Goal: Task Accomplishment & Management: Manage account settings

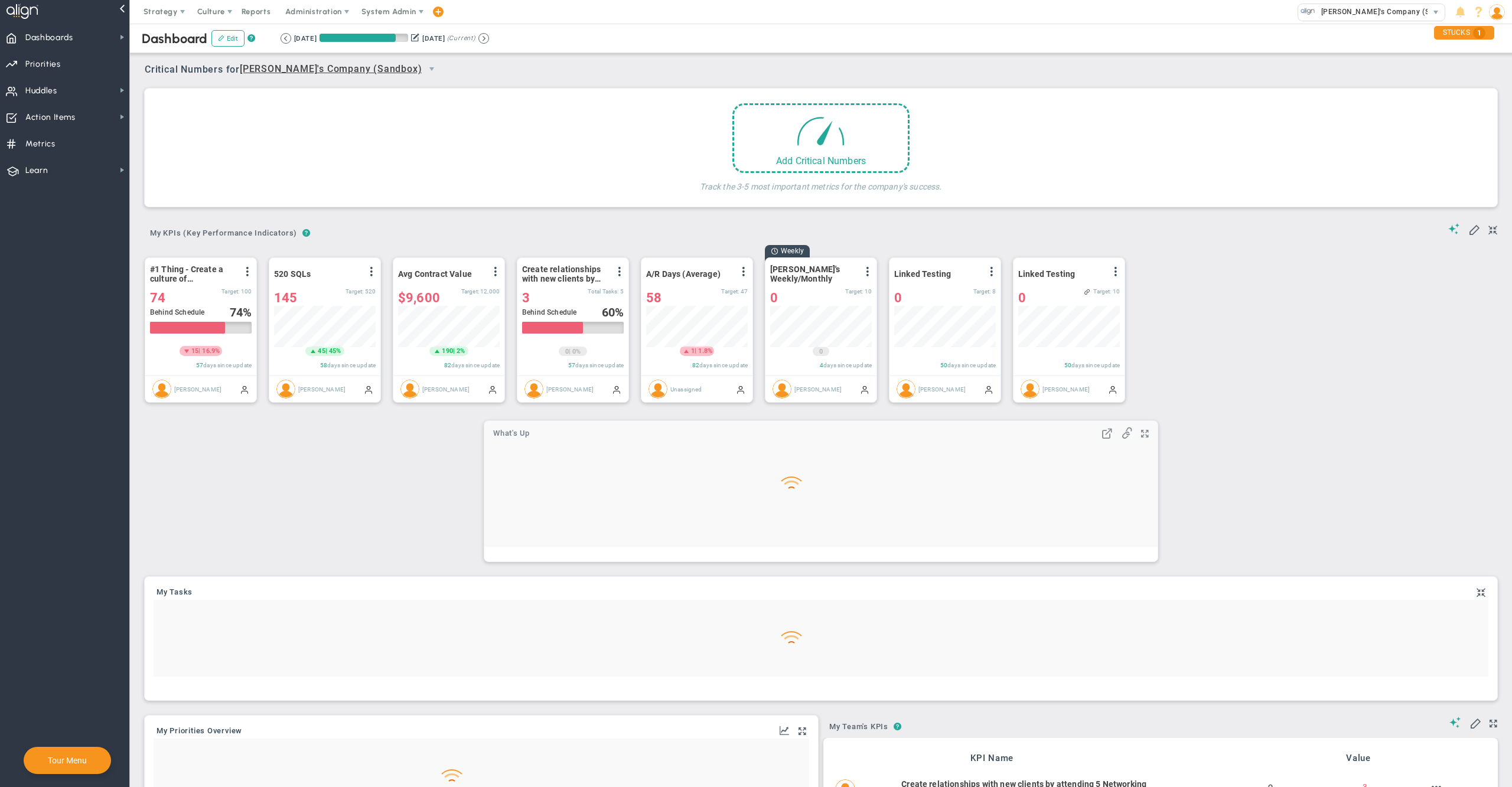
click at [1496, 18] on img at bounding box center [1497, 12] width 16 height 16
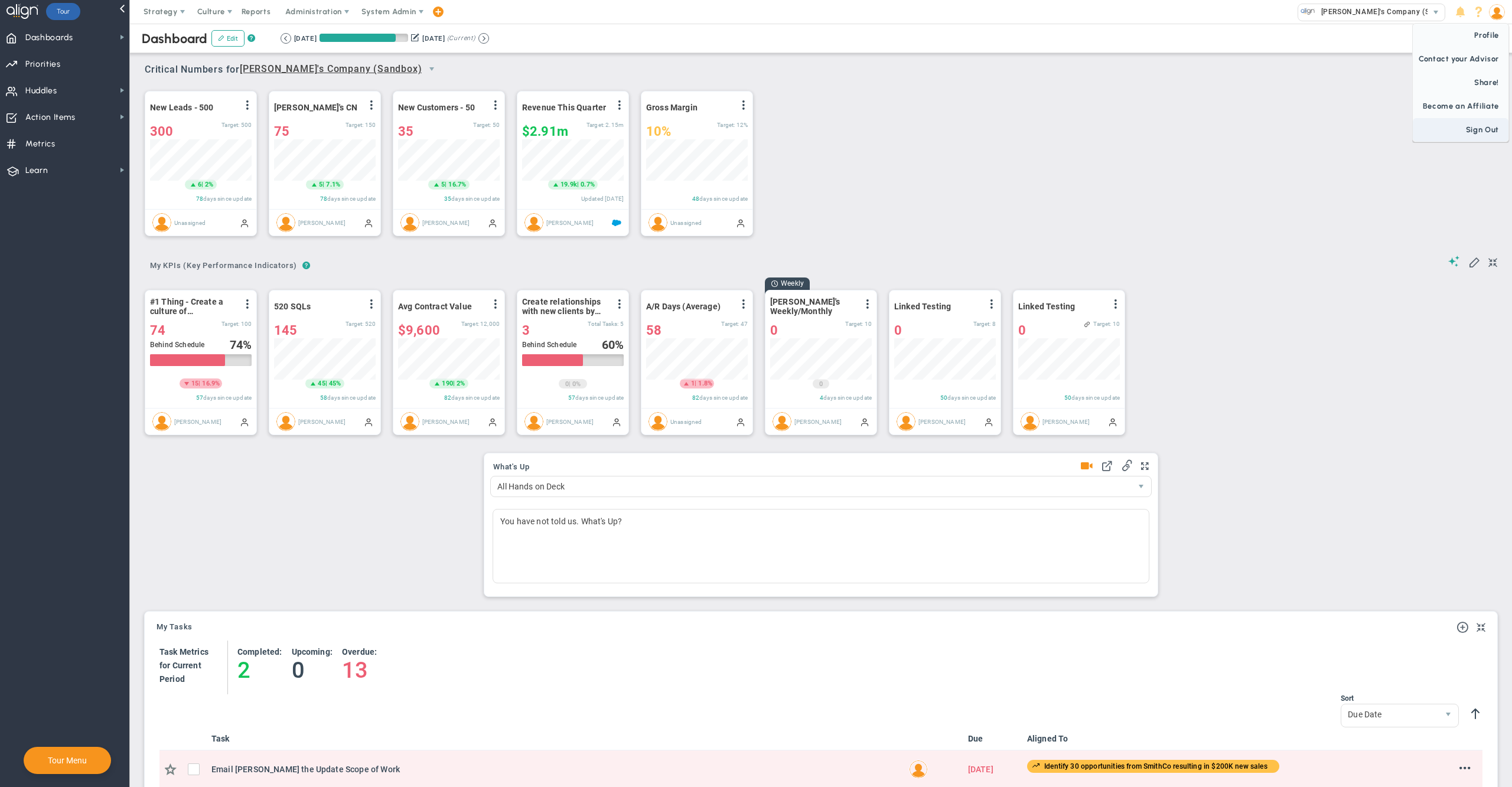
click at [1490, 32] on span "Profile" at bounding box center [1461, 35] width 96 height 24
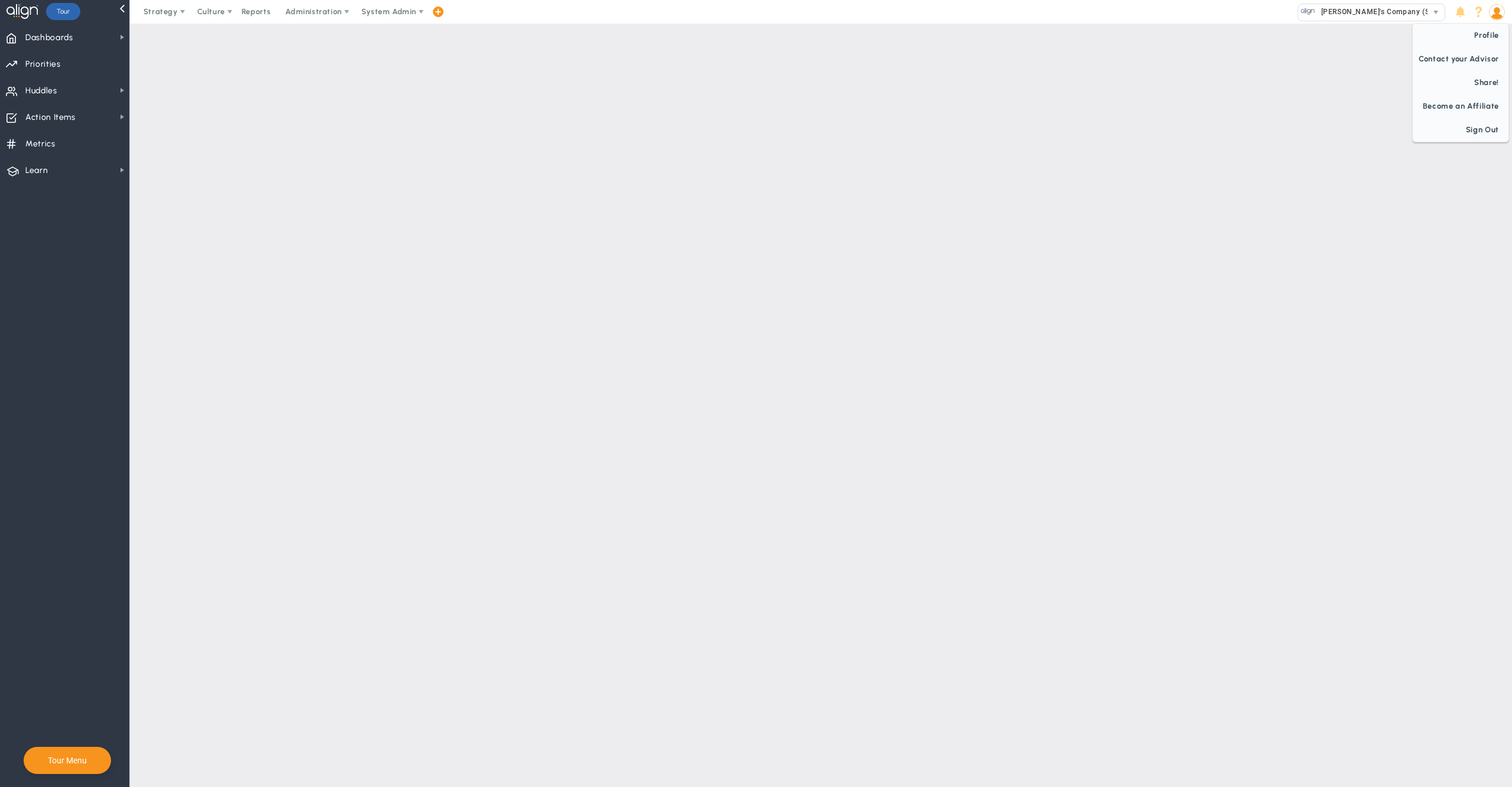
checkbox input "false"
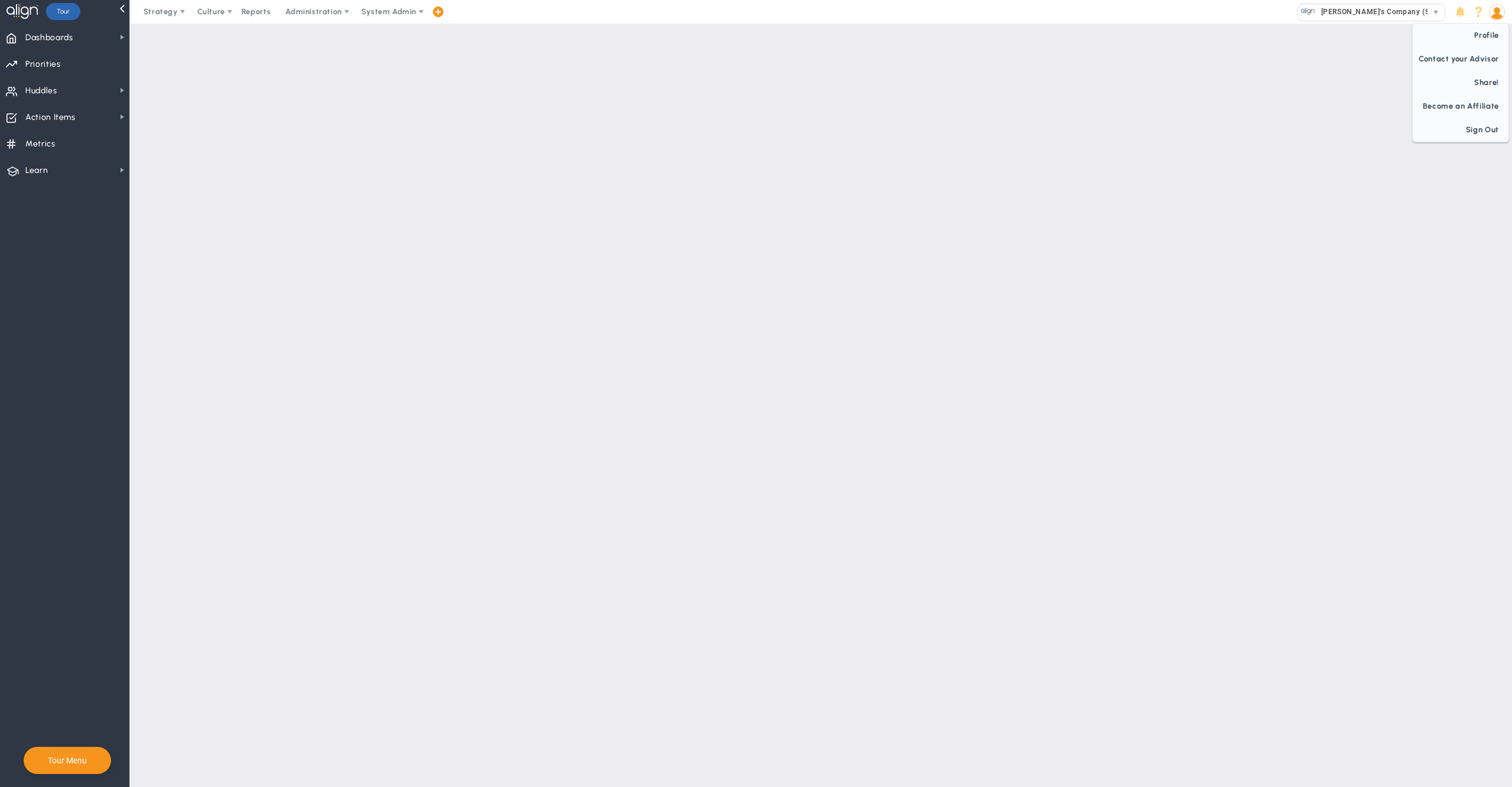
checkbox input "false"
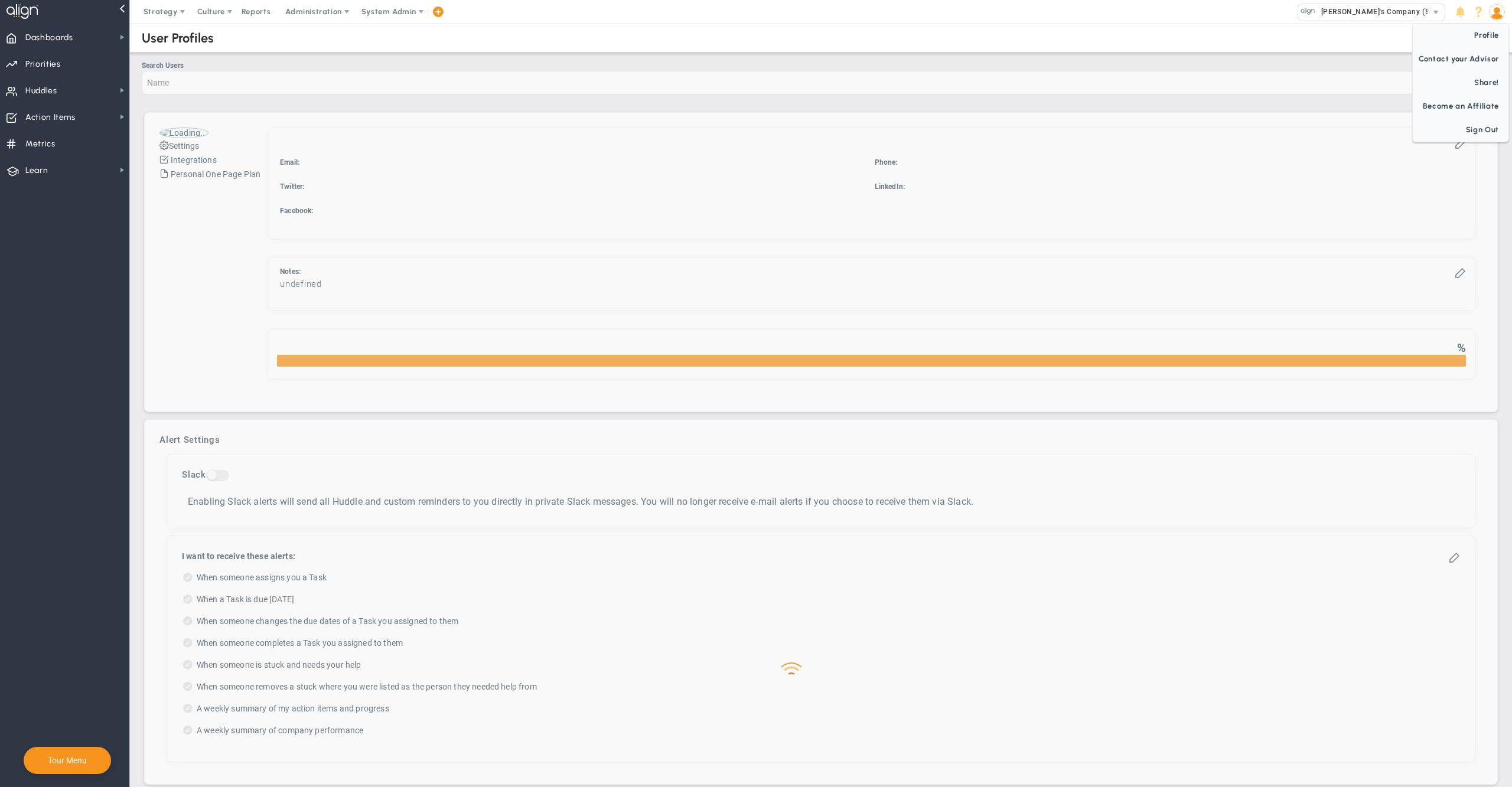
checkbox input "true"
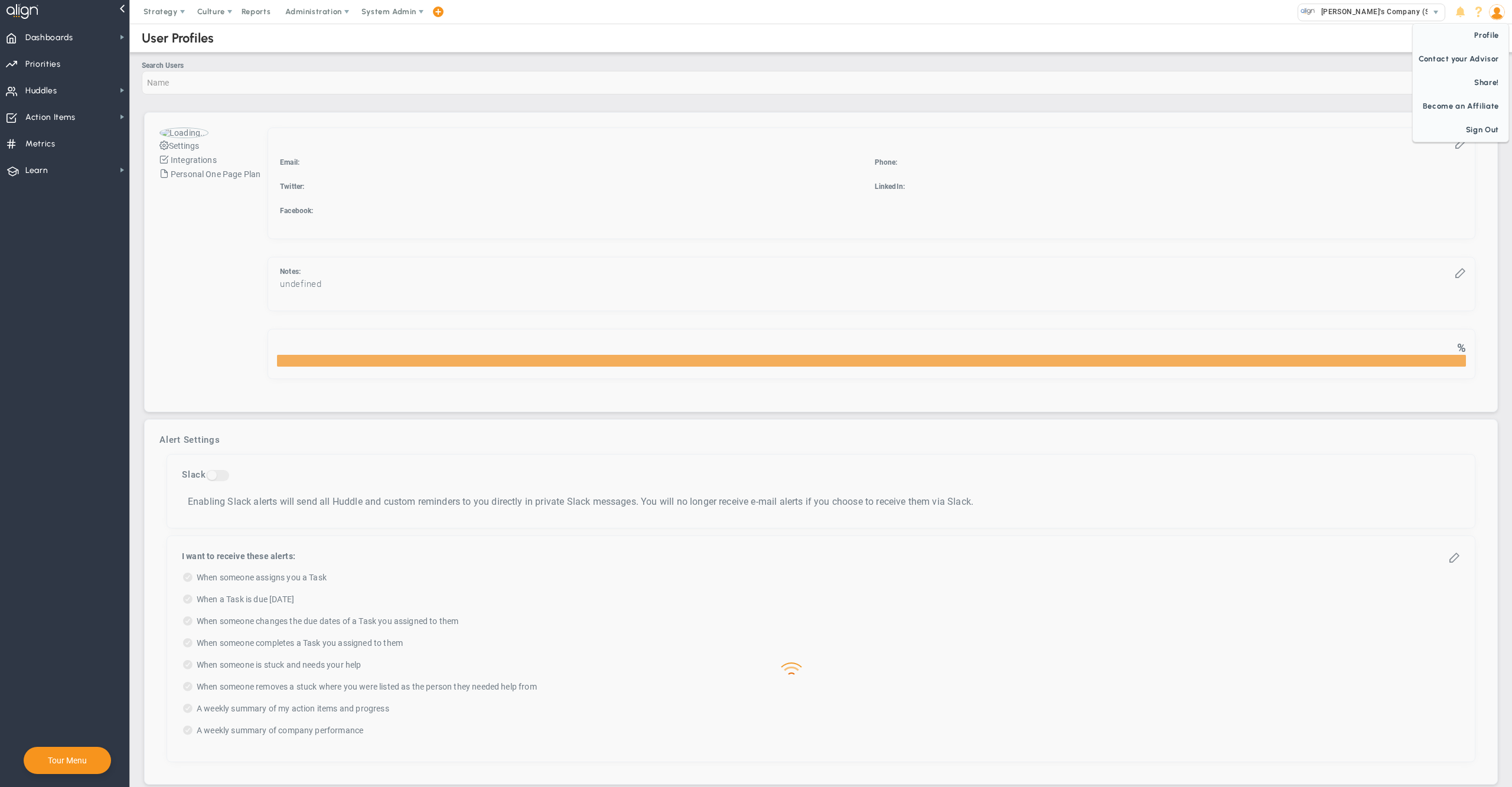
checkbox input "true"
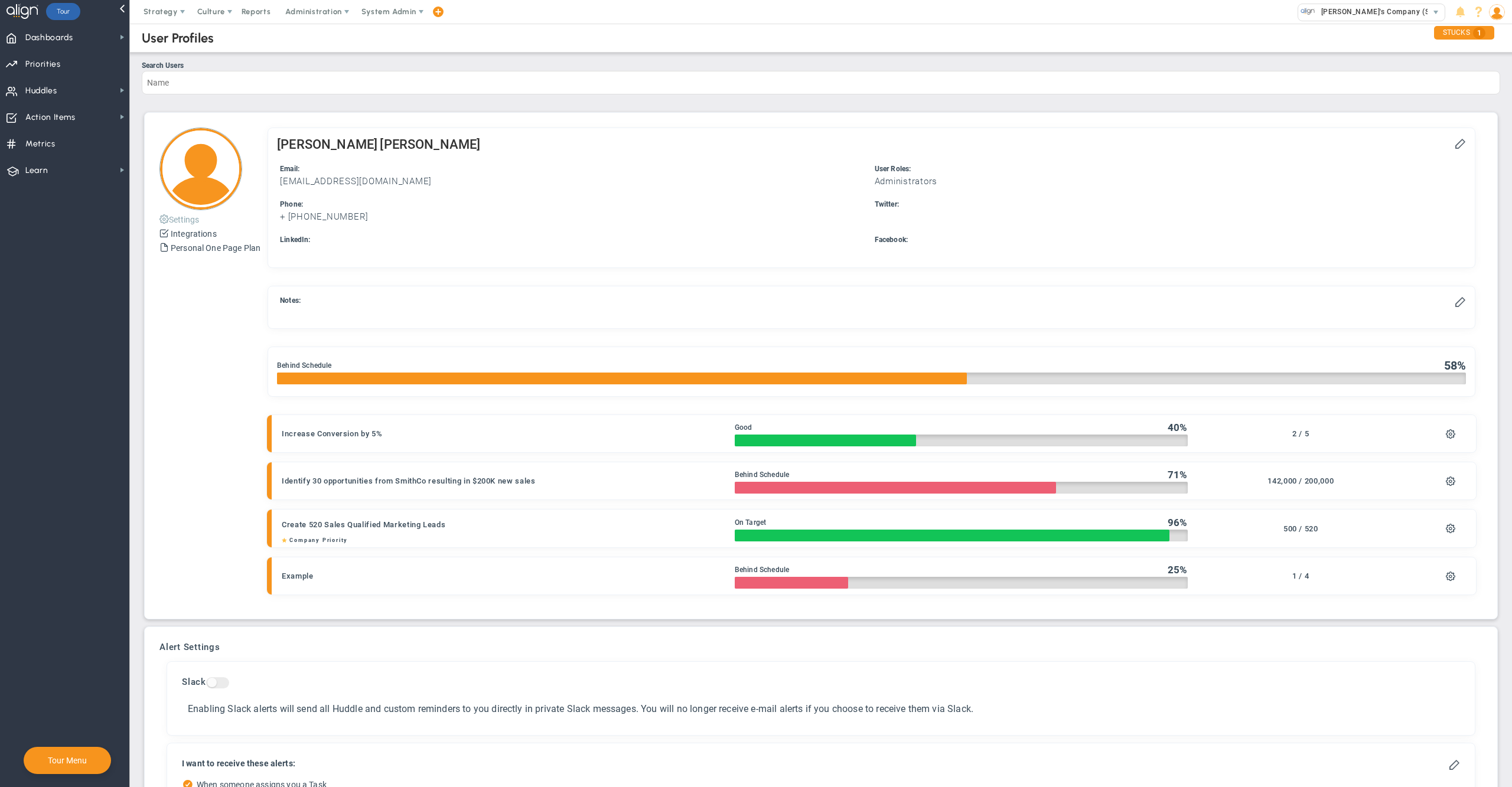
click at [175, 225] on button "Settings" at bounding box center [179, 219] width 40 height 14
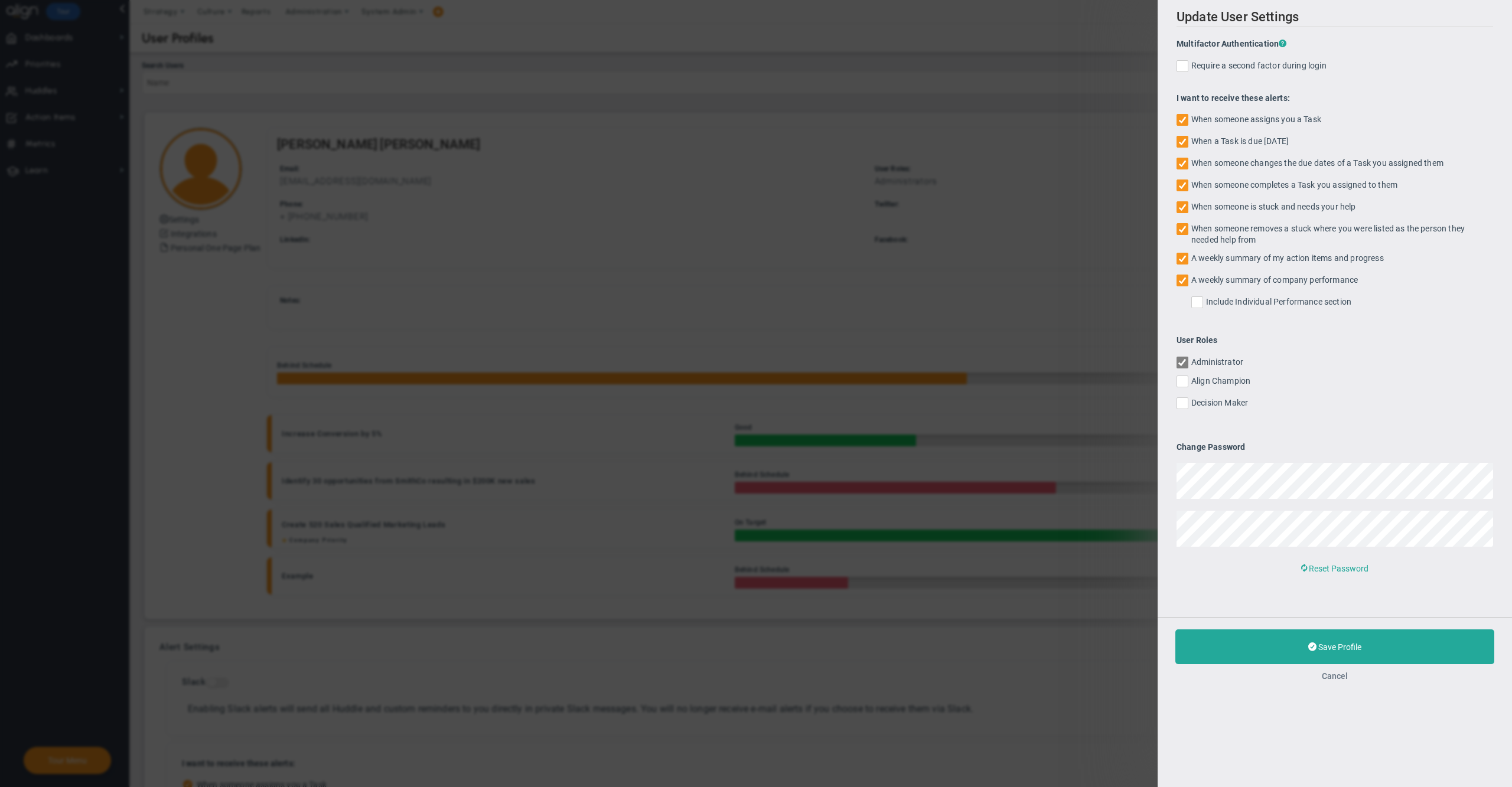
click at [1341, 672] on button "Cancel" at bounding box center [1335, 676] width 26 height 9
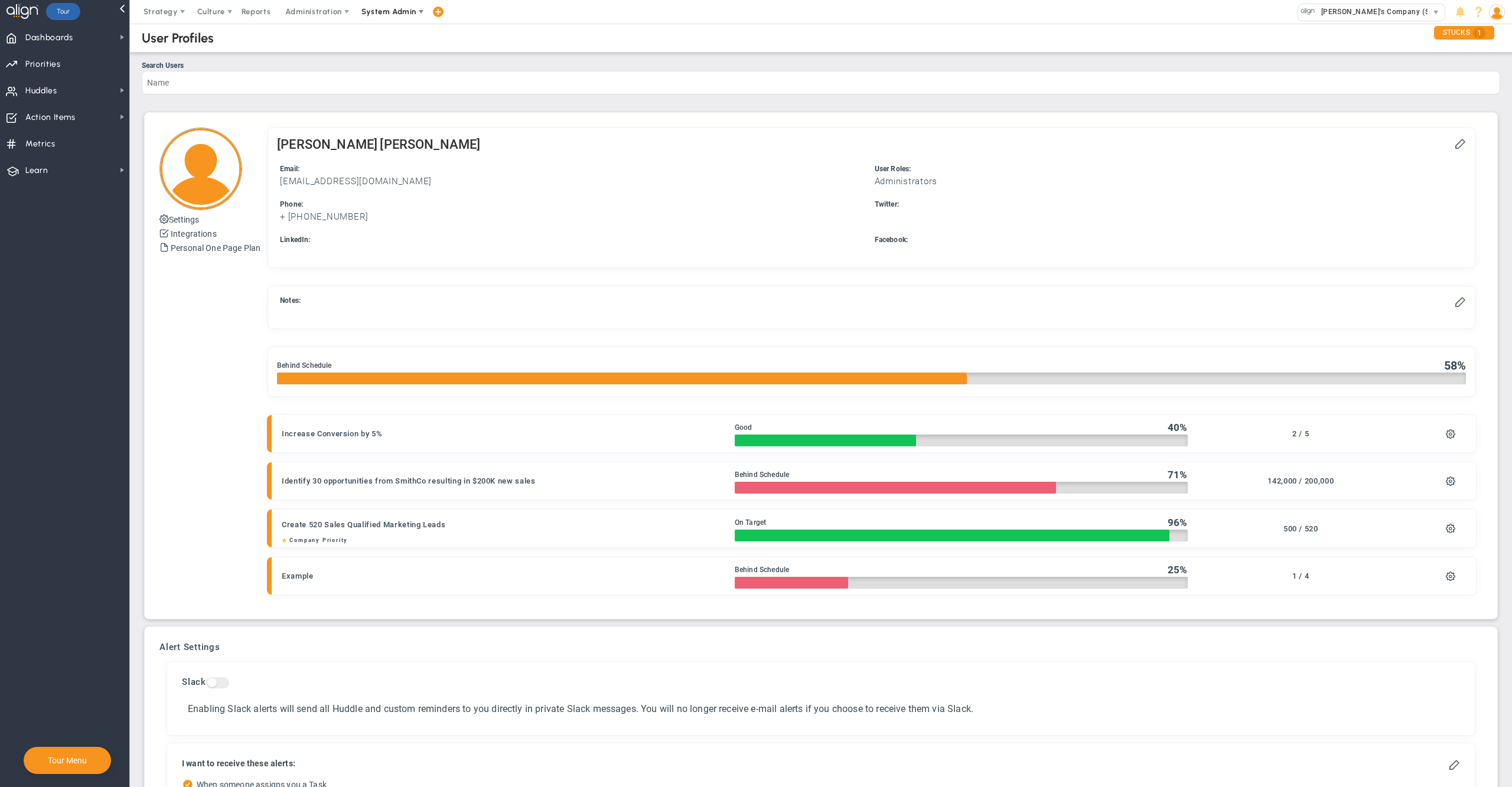
click at [393, 17] on span "System Admin" at bounding box center [390, 11] width 74 height 24
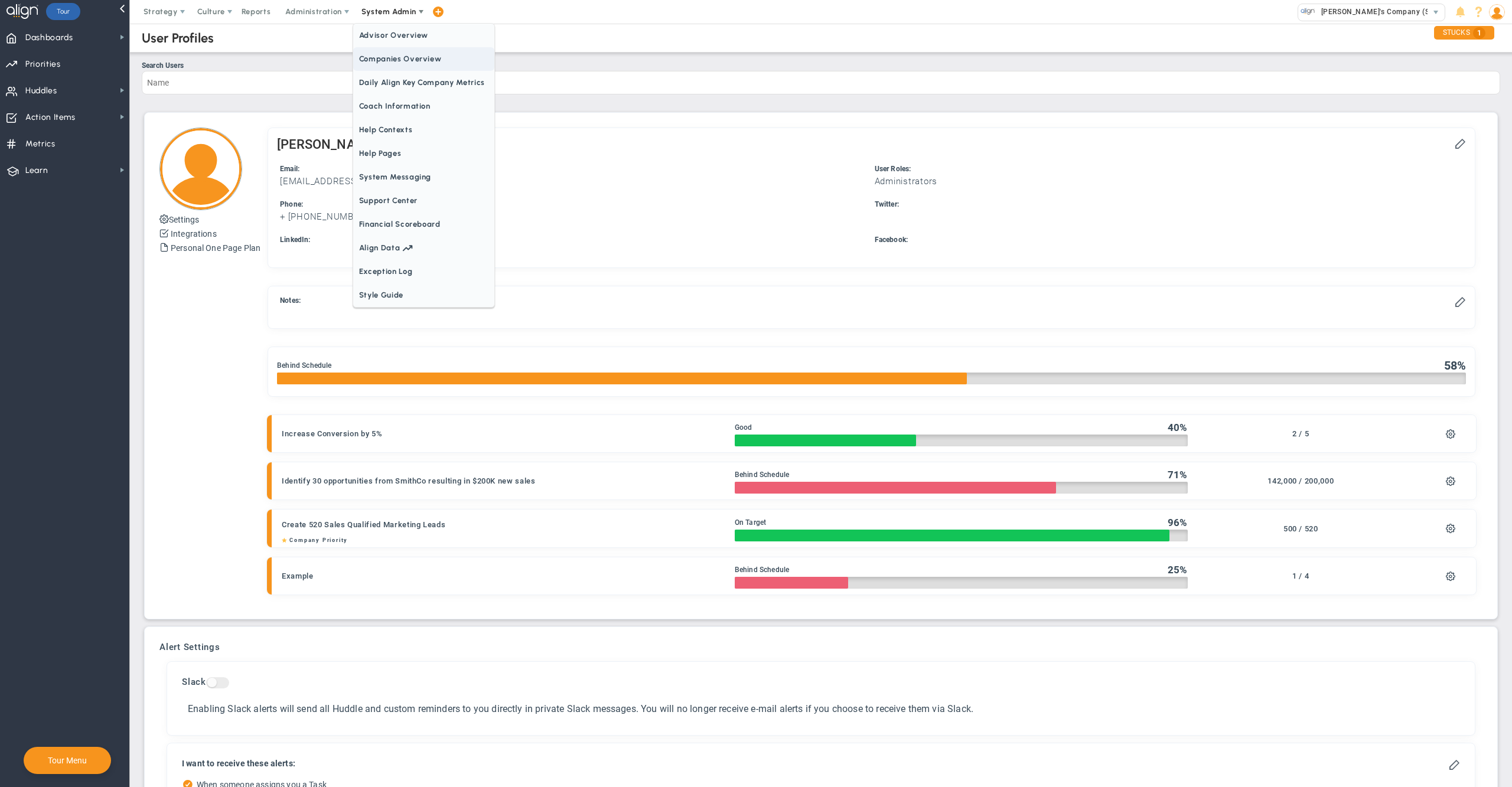
click at [393, 64] on span "Companies Overview" at bounding box center [423, 59] width 141 height 24
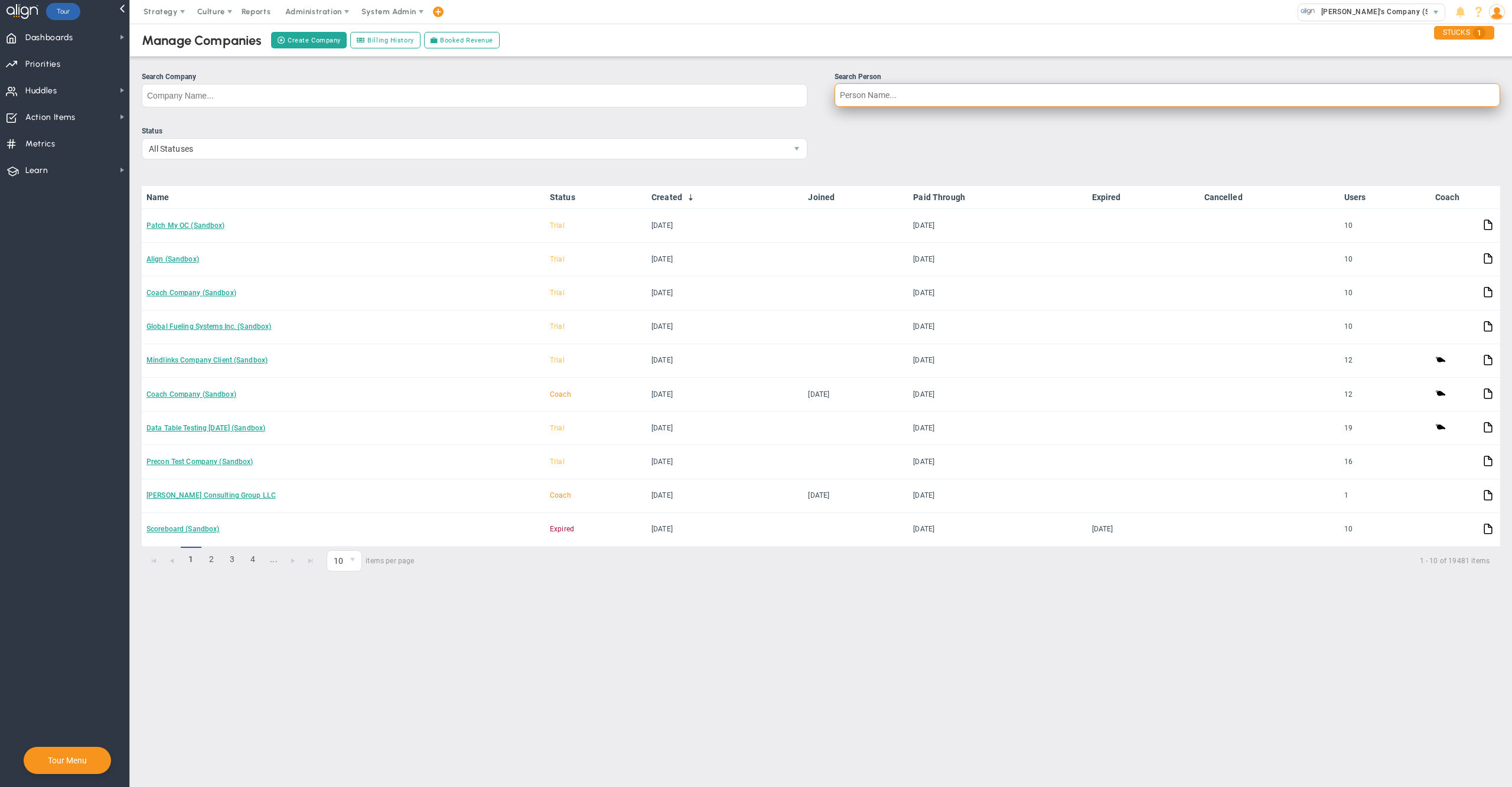
click at [903, 107] on input "Search Person" at bounding box center [1168, 94] width 666 height 24
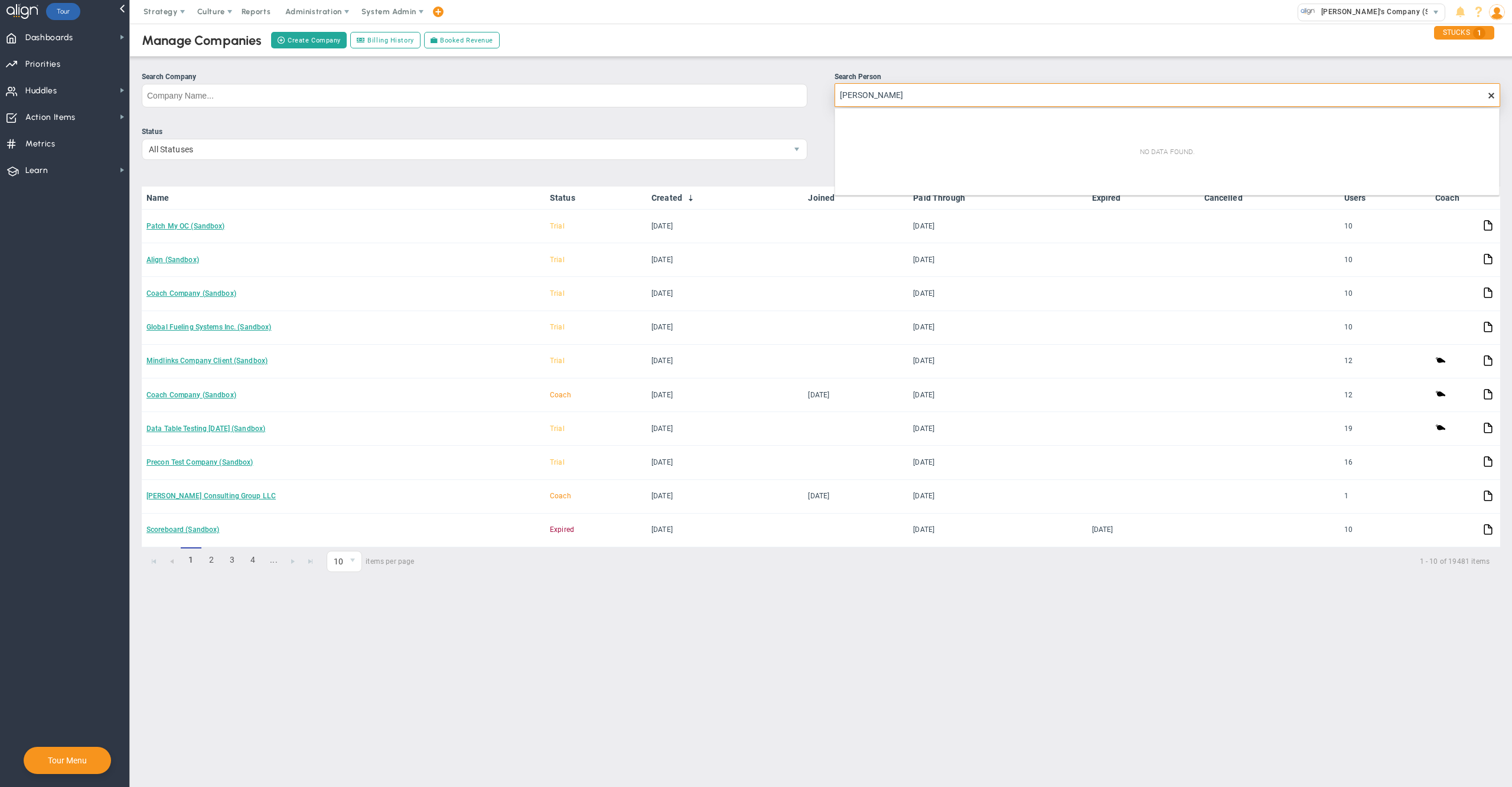
click at [883, 96] on input "[PERSON_NAME]" at bounding box center [1168, 94] width 666 height 24
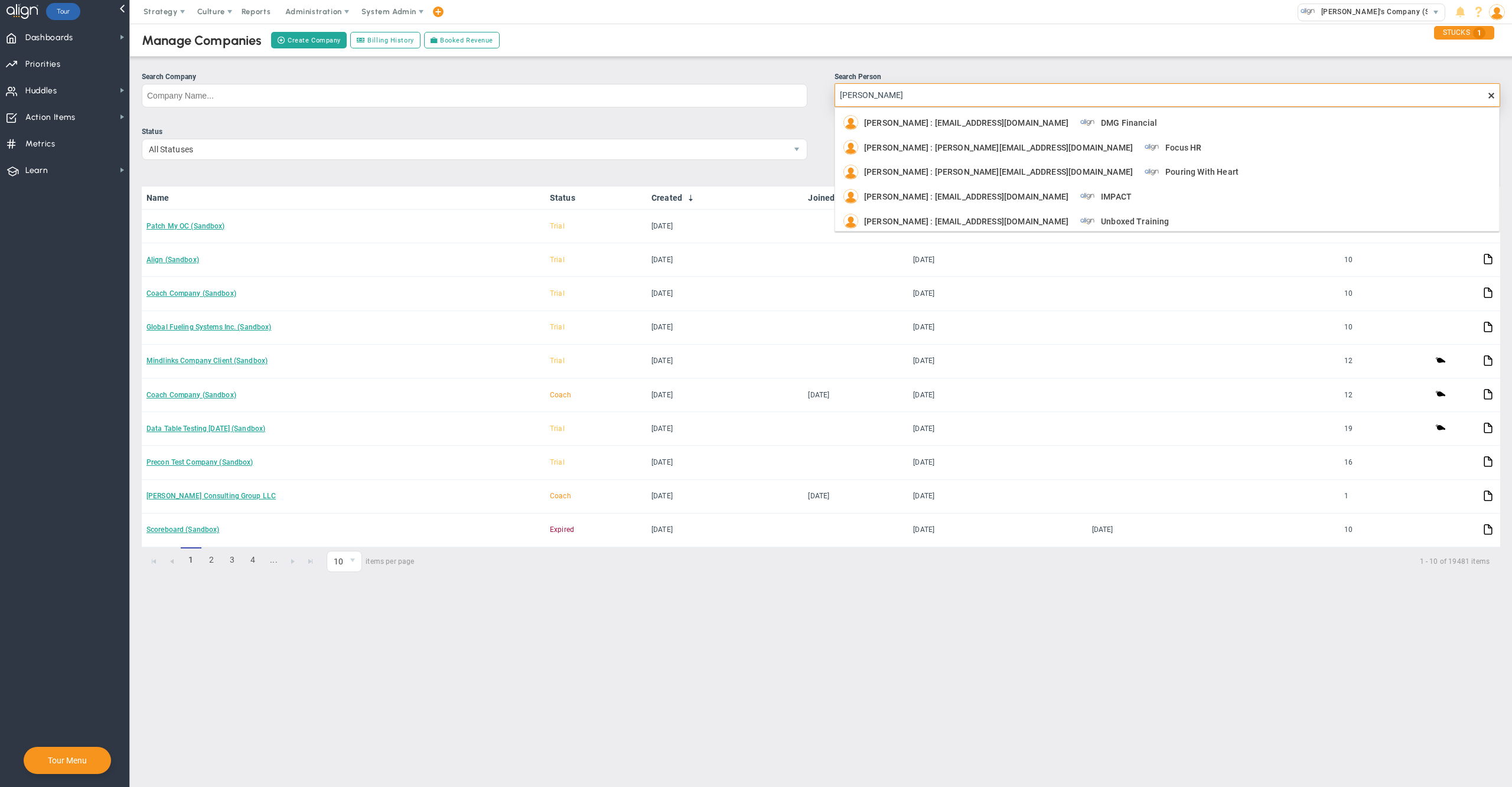
type input "[PERSON_NAME] [PERSON_NAME]"
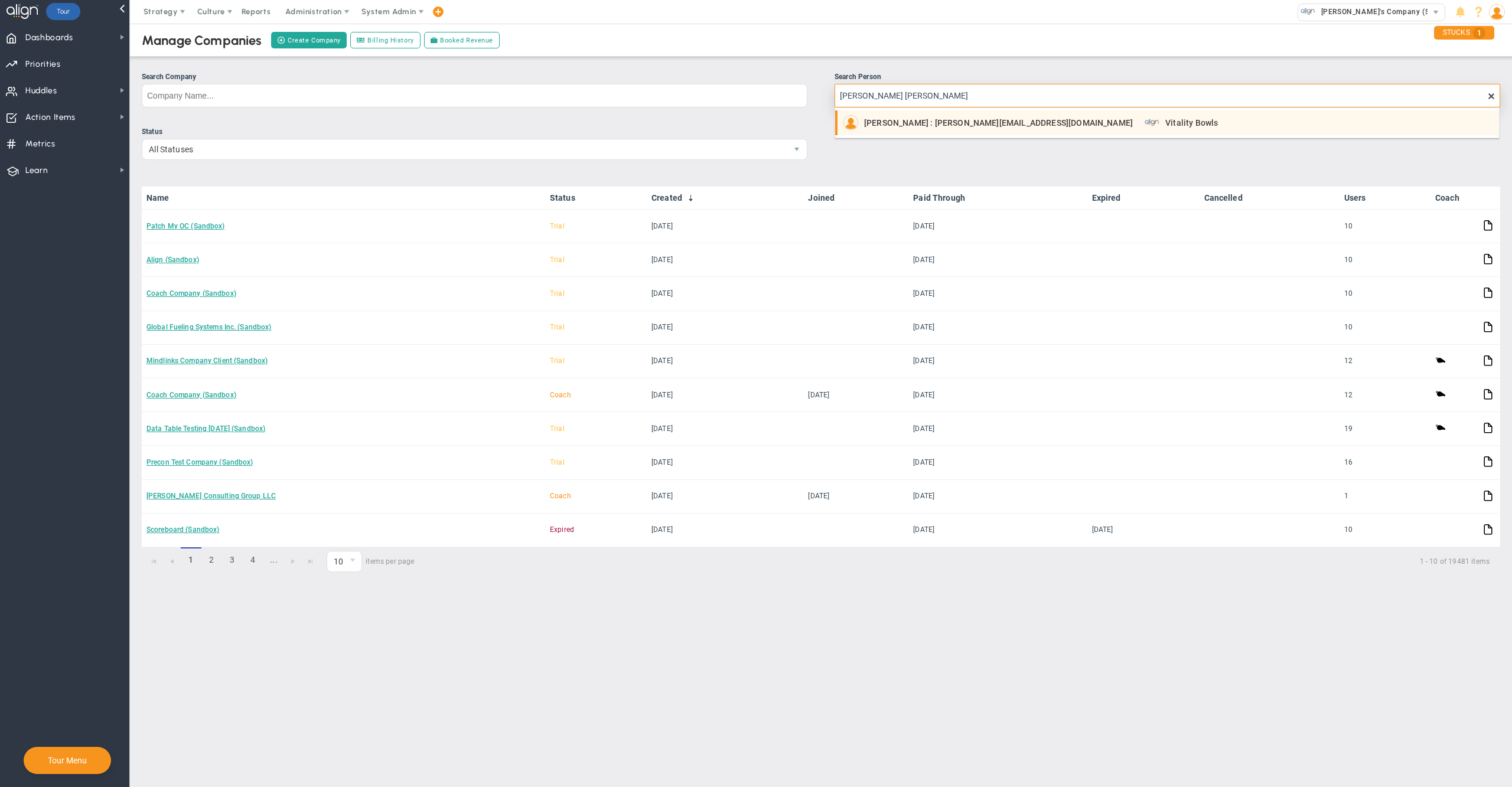
click at [929, 125] on span "[PERSON_NAME] : [PERSON_NAME][EMAIL_ADDRESS][DOMAIN_NAME]" at bounding box center [999, 123] width 269 height 8
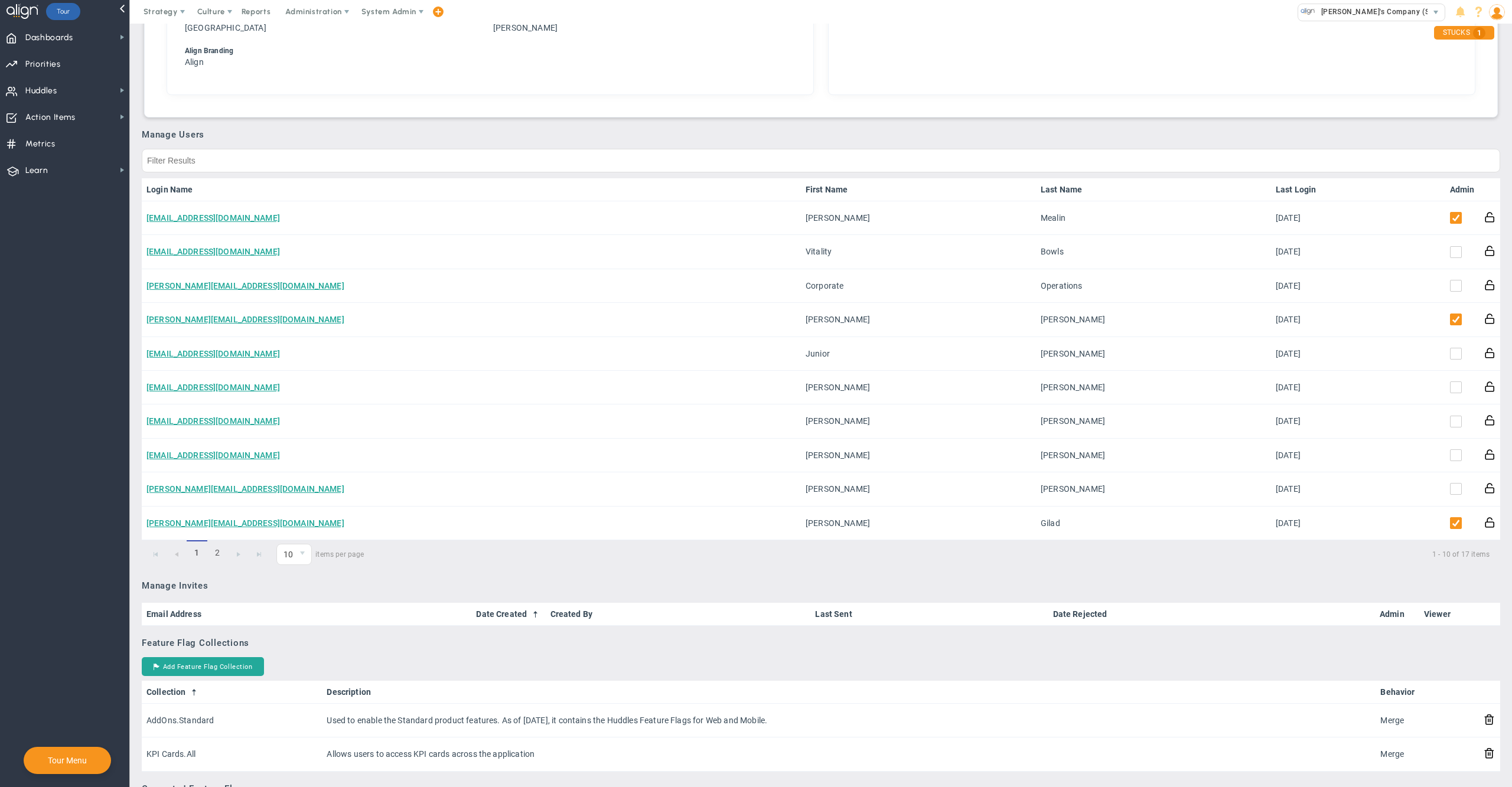
scroll to position [541, 0]
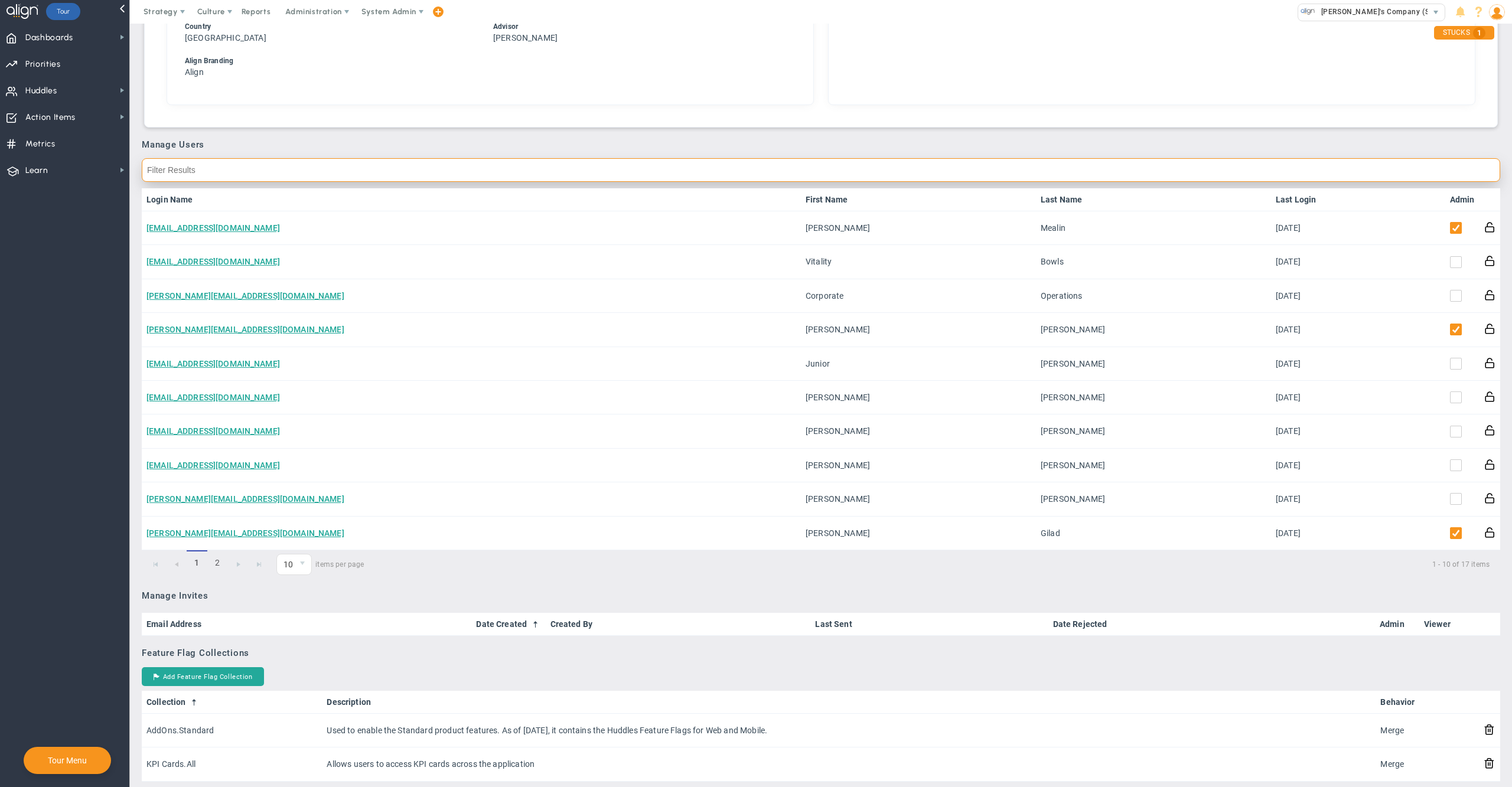
click at [620, 162] on input "text" at bounding box center [821, 169] width 1359 height 24
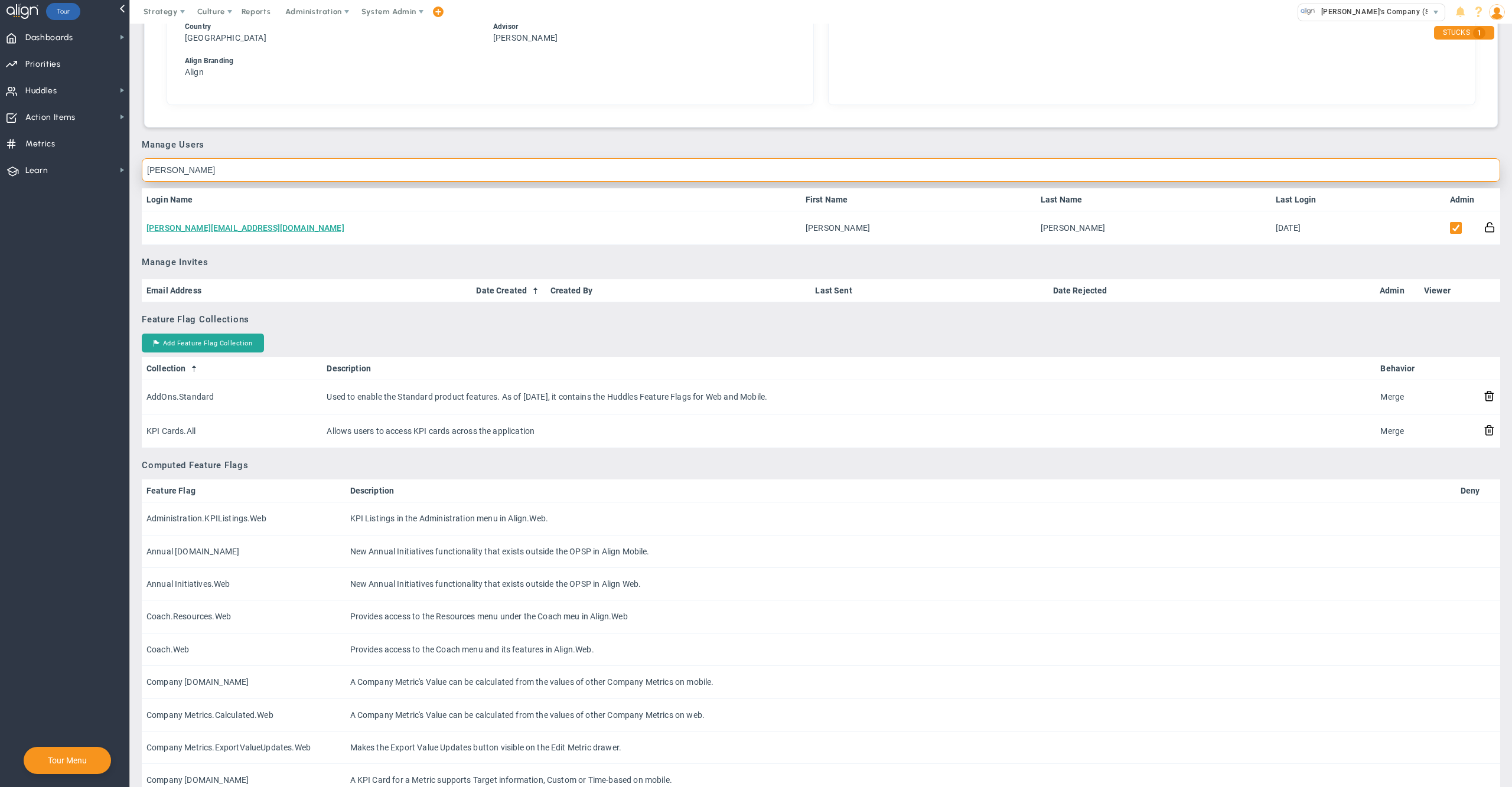
type input "[PERSON_NAME]"
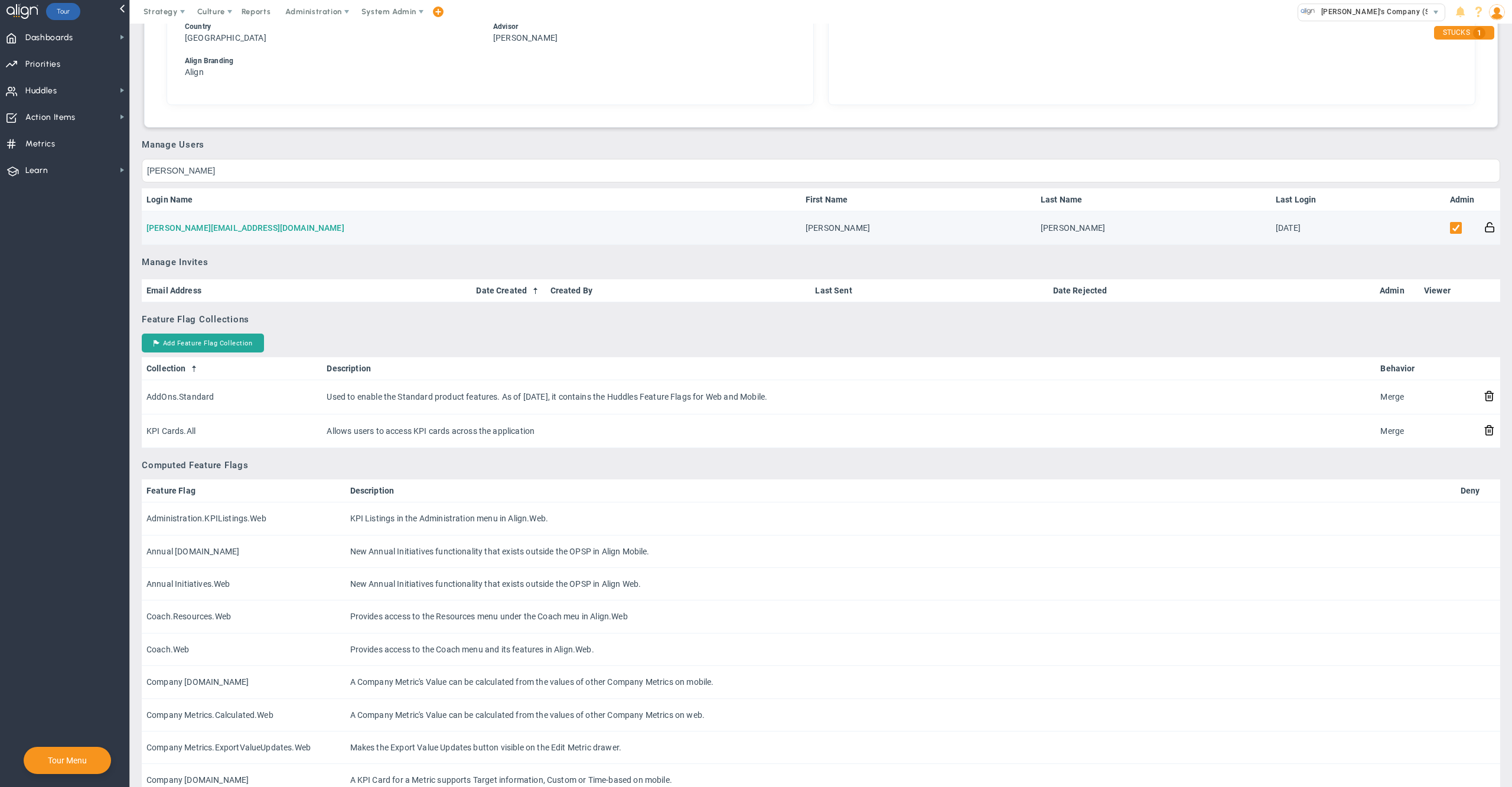
drag, startPoint x: 563, startPoint y: 216, endPoint x: 242, endPoint y: 221, distance: 321.0
click at [242, 223] on link "[PERSON_NAME][EMAIL_ADDRESS][DOMAIN_NAME]" at bounding box center [245, 228] width 198 height 9
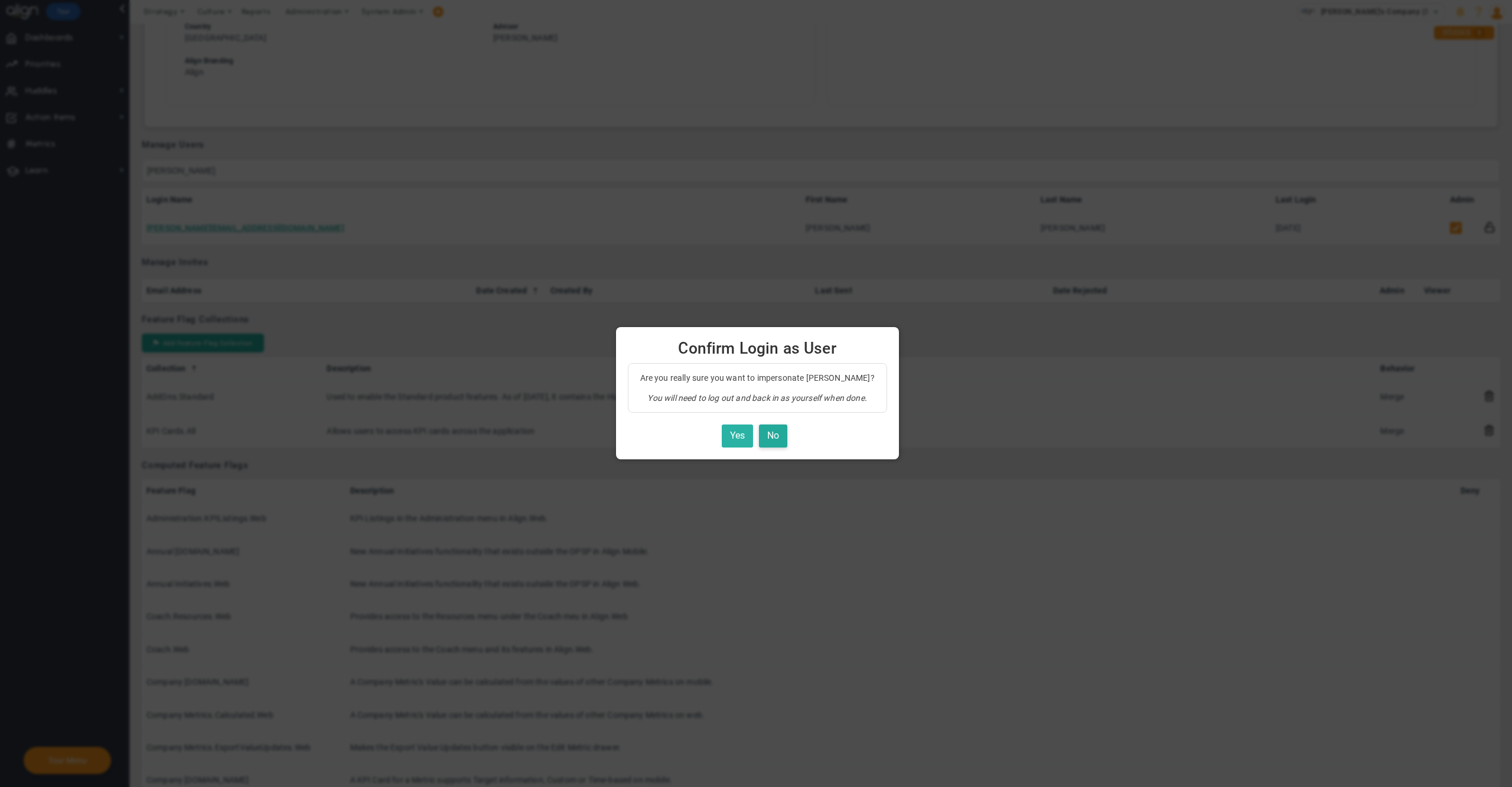
click at [730, 441] on button "Yes" at bounding box center [737, 436] width 31 height 23
